Goal: Information Seeking & Learning: Learn about a topic

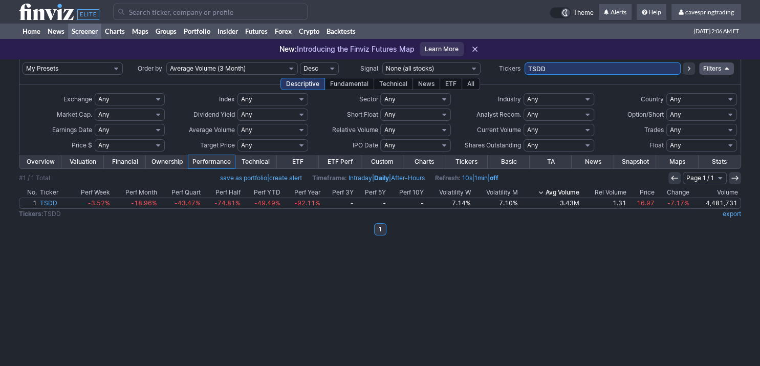
click at [543, 68] on input "TSDD" at bounding box center [603, 68] width 157 height 12
type input "spxu"
click at [58, 160] on link "Overview" at bounding box center [40, 161] width 42 height 13
